Goal: Check status: Check status

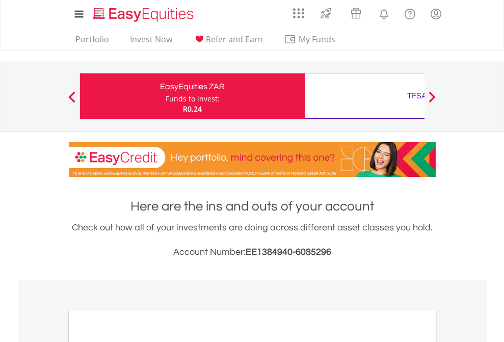
click at [166, 96] on div "Funds to invest:" at bounding box center [193, 99] width 54 height 10
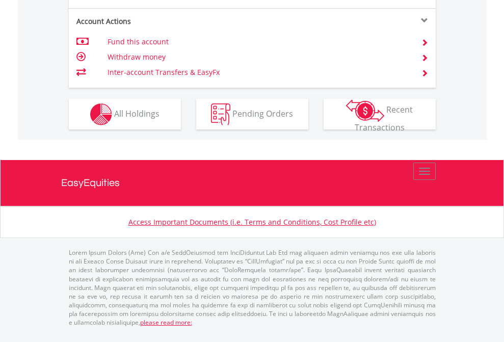
scroll to position [1039, 0]
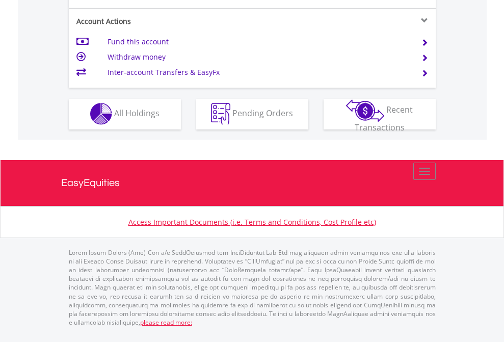
scroll to position [954, 0]
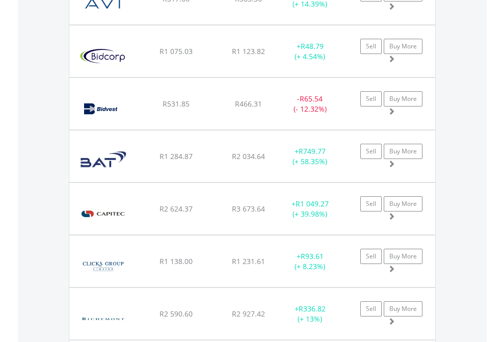
scroll to position [98, 160]
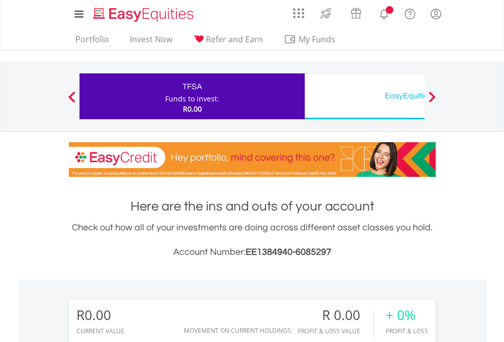
scroll to position [98, 160]
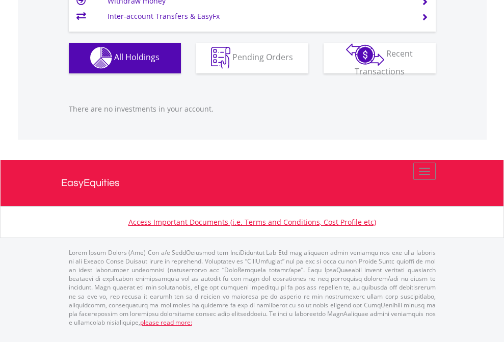
scroll to position [1010, 0]
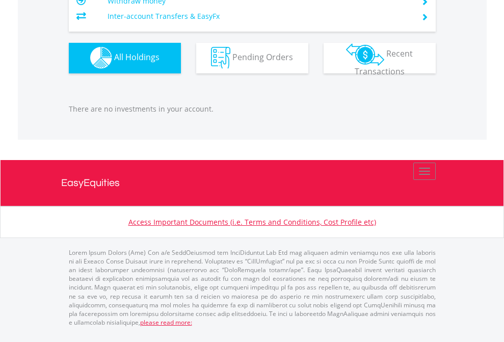
scroll to position [98, 160]
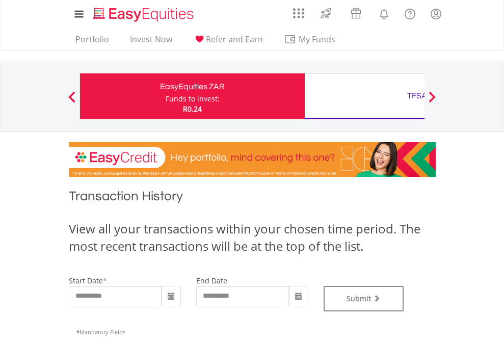
type input "**********"
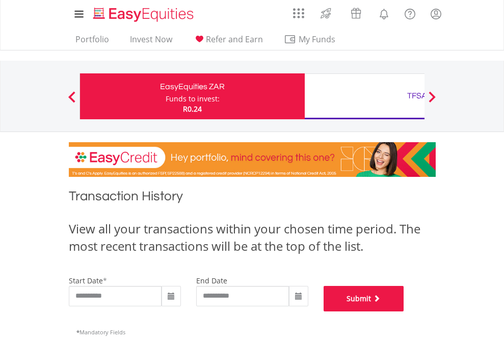
click at [404, 312] on button "Submit" at bounding box center [364, 299] width 81 height 26
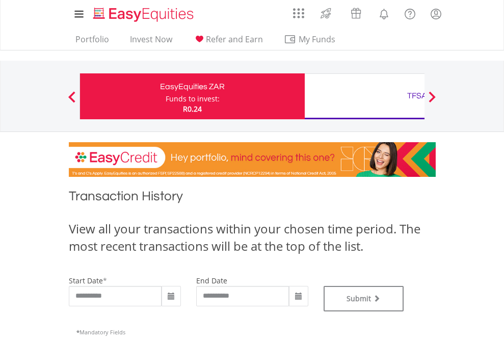
click at [365, 96] on div "TFSA" at bounding box center [417, 96] width 213 height 14
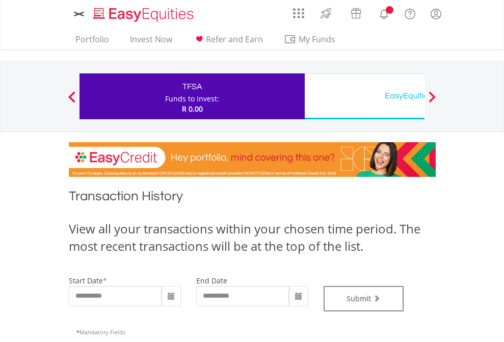
type input "**********"
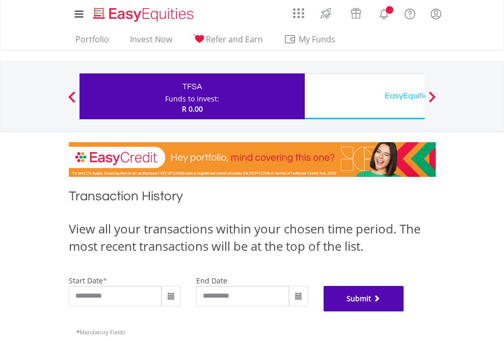
click at [404, 312] on button "Submit" at bounding box center [364, 299] width 81 height 26
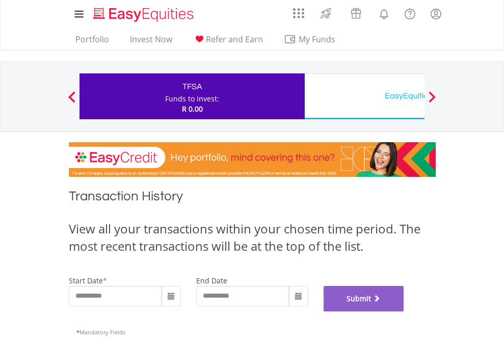
scroll to position [414, 0]
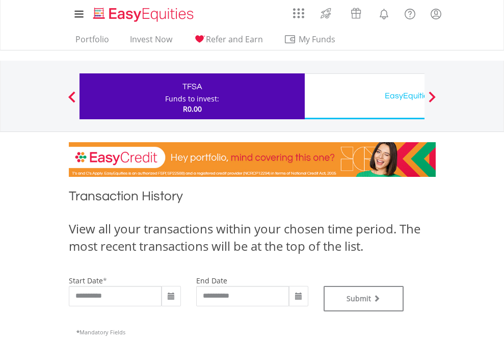
click at [365, 96] on div "EasyEquities USD" at bounding box center [417, 96] width 213 height 14
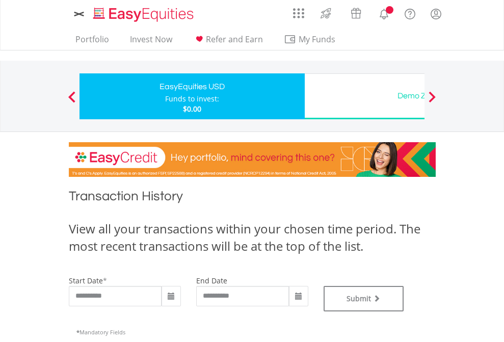
type input "**********"
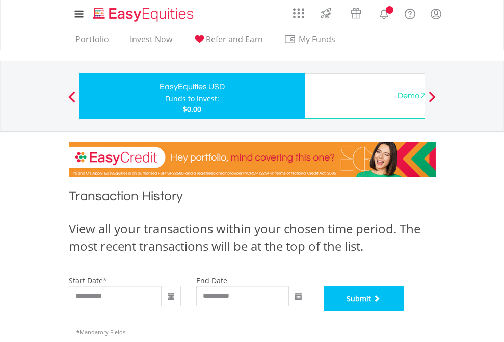
click at [404, 312] on button "Submit" at bounding box center [364, 299] width 81 height 26
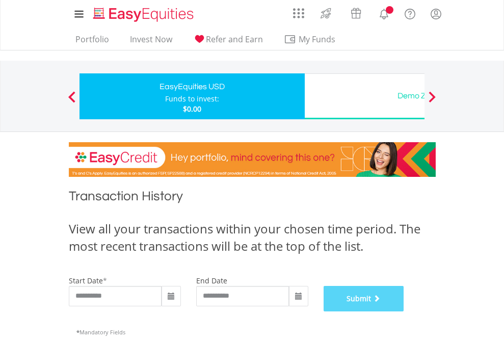
scroll to position [414, 0]
